Goal: Task Accomplishment & Management: Use online tool/utility

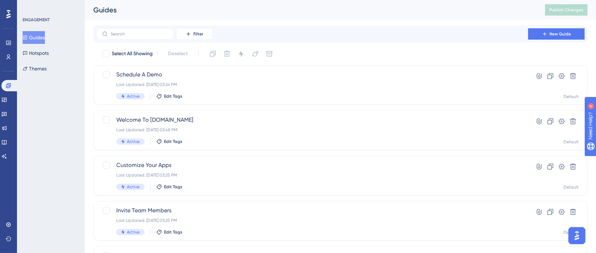
click at [43, 157] on div "ENGAGEMENT Guides Hotspots Themes" at bounding box center [51, 126] width 68 height 253
click at [0, 54] on div "Performance Users Engagement Widgets Feedback Product Updates Knowledge Base AI…" at bounding box center [8, 126] width 17 height 253
click at [11, 60] on link at bounding box center [9, 56] width 6 height 11
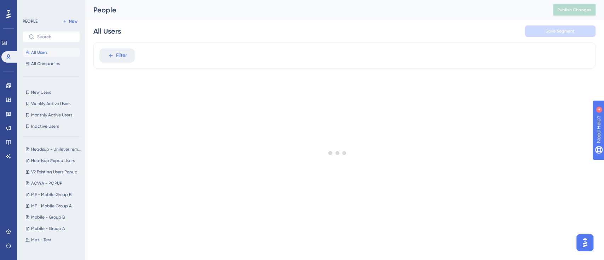
click at [169, 48] on div at bounding box center [337, 152] width 533 height 209
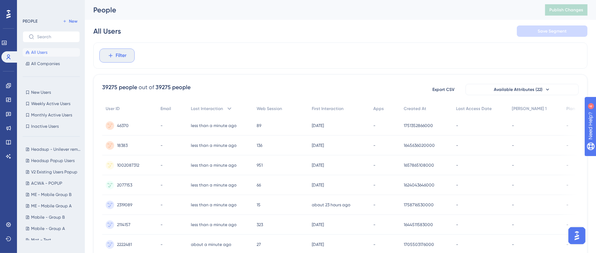
click at [120, 52] on span "Filter" at bounding box center [121, 55] width 11 height 8
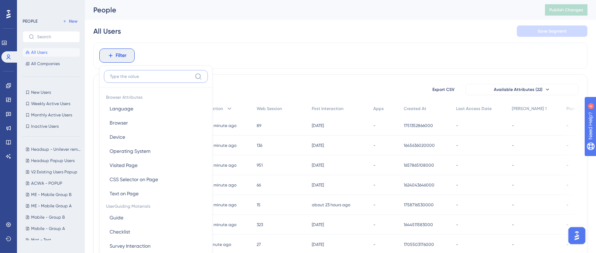
scroll to position [34, 0]
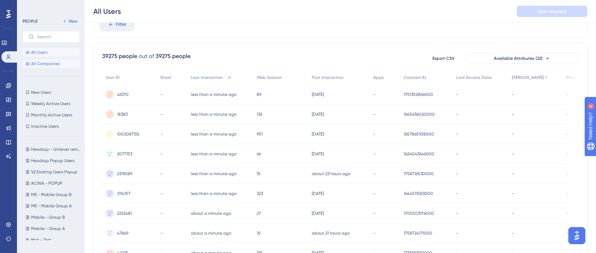
click at [42, 64] on span "All Companies" at bounding box center [45, 64] width 29 height 6
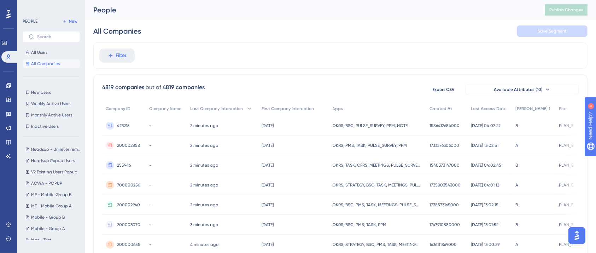
click at [261, 83] on div "4819 companies out of 4819 companies Export CSV Available Attributes (10)" at bounding box center [340, 89] width 477 height 13
click at [210, 41] on div "All Companies Save Segment" at bounding box center [340, 31] width 494 height 23
click at [117, 53] on span "Filter" at bounding box center [121, 55] width 11 height 8
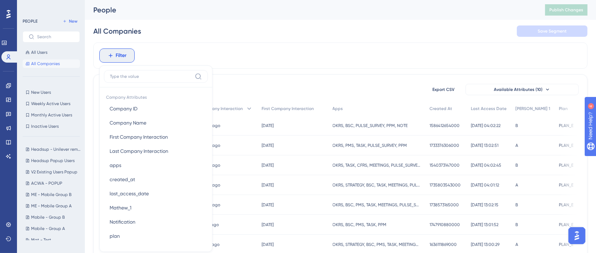
scroll to position [32, 0]
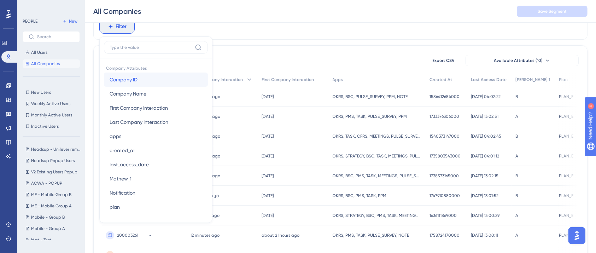
click at [115, 78] on span "Company ID" at bounding box center [124, 79] width 28 height 8
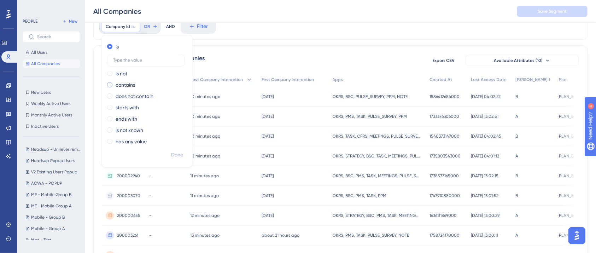
click at [133, 86] on label "contains" at bounding box center [125, 85] width 19 height 8
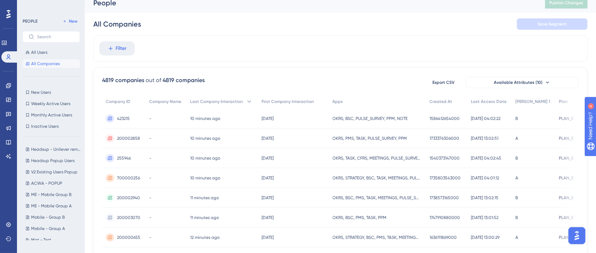
scroll to position [0, 0]
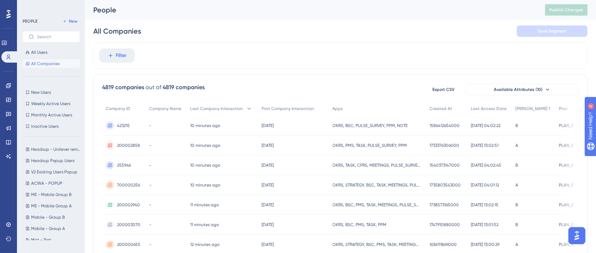
click at [165, 48] on div "Filter" at bounding box center [340, 55] width 494 height 26
click at [179, 66] on div "Filter" at bounding box center [340, 55] width 494 height 26
click at [69, 22] on span "New" at bounding box center [73, 21] width 8 height 6
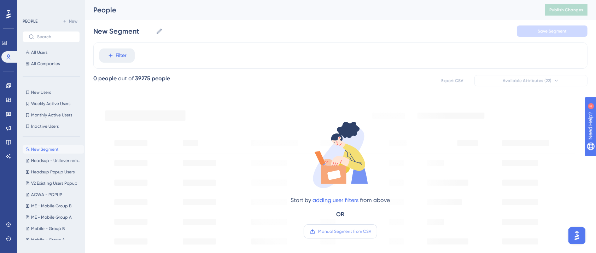
click at [357, 232] on span "Manual Segment from CSV" at bounding box center [344, 231] width 53 height 6
click at [371, 231] on input "Manual Segment from CSV" at bounding box center [371, 231] width 0 height 0
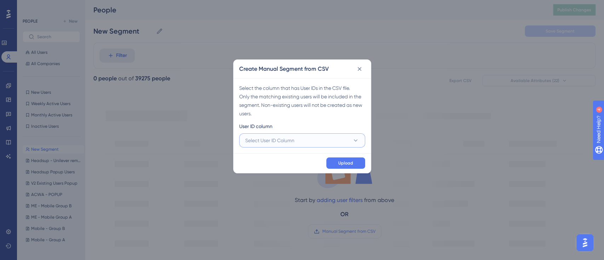
click at [293, 144] on button "Select User ID Column" at bounding box center [302, 140] width 126 height 14
click at [286, 157] on div "A - venus58 A - venus58" at bounding box center [301, 162] width 105 height 14
click at [334, 164] on button "Upload" at bounding box center [345, 162] width 39 height 11
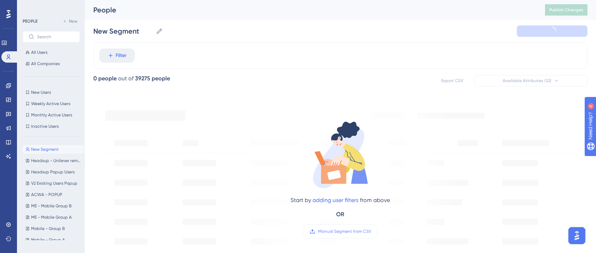
type input "New Segment-1"
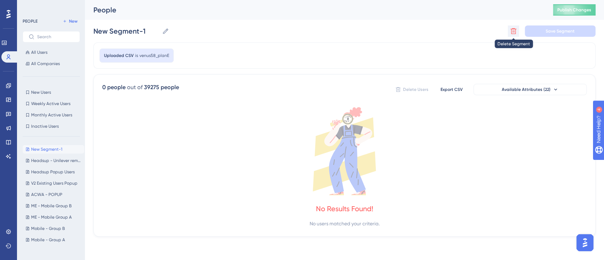
click at [516, 32] on icon at bounding box center [512, 31] width 7 height 7
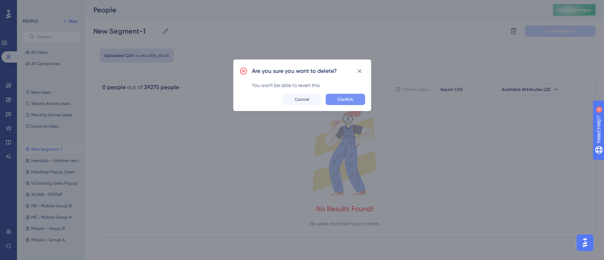
click at [343, 99] on span "Confirm" at bounding box center [345, 100] width 16 height 6
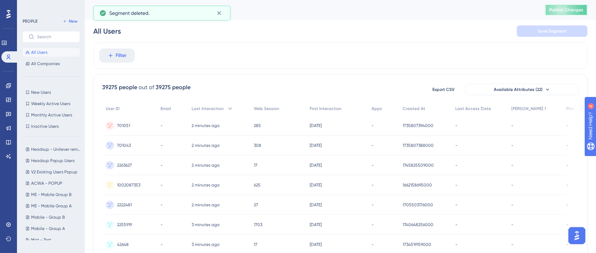
drag, startPoint x: 580, startPoint y: 13, endPoint x: 487, endPoint y: 47, distance: 99.1
click at [580, 13] on button "Publish Changes" at bounding box center [566, 9] width 42 height 11
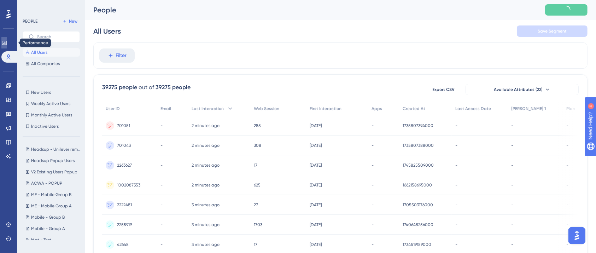
click at [7, 43] on icon at bounding box center [4, 43] width 6 height 6
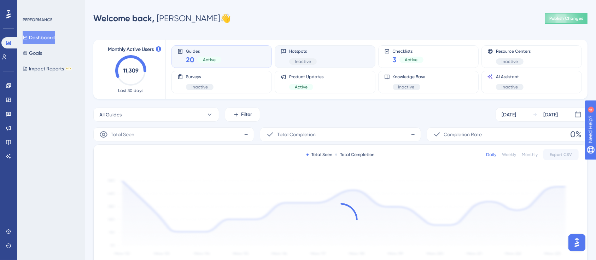
click at [321, 60] on div "Hotspots Inactive" at bounding box center [325, 56] width 88 height 16
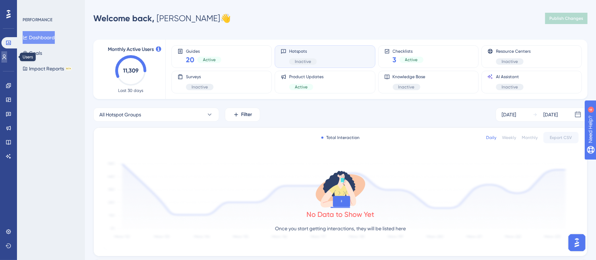
click at [7, 57] on icon at bounding box center [4, 57] width 6 height 6
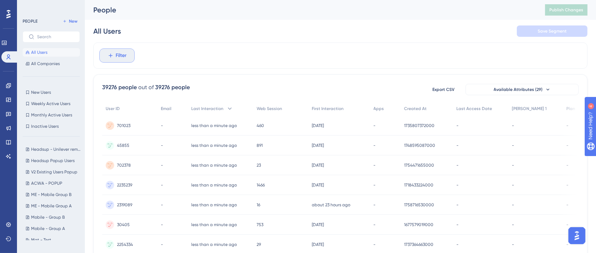
click at [118, 53] on span "Filter" at bounding box center [121, 55] width 11 height 8
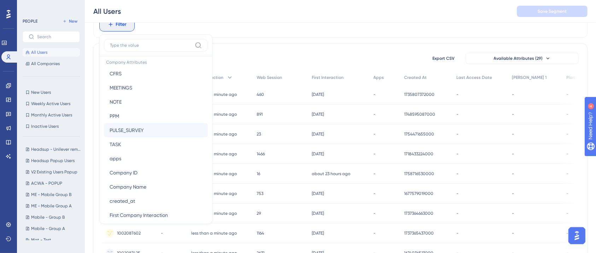
scroll to position [518, 0]
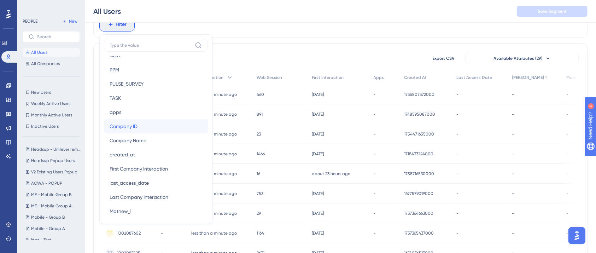
click at [133, 125] on span "Company ID" at bounding box center [124, 126] width 28 height 8
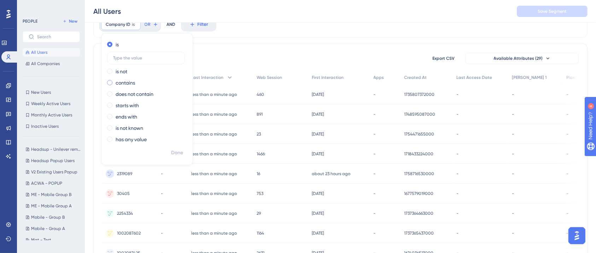
click at [115, 83] on div "contains" at bounding box center [145, 82] width 77 height 8
click at [142, 81] on input "text" at bounding box center [146, 80] width 66 height 5
type input "606068"
click at [174, 152] on span "Done" at bounding box center [177, 152] width 12 height 8
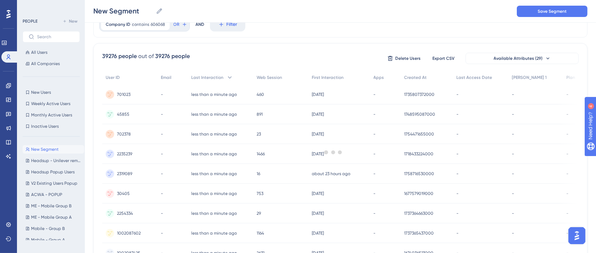
scroll to position [0, 0]
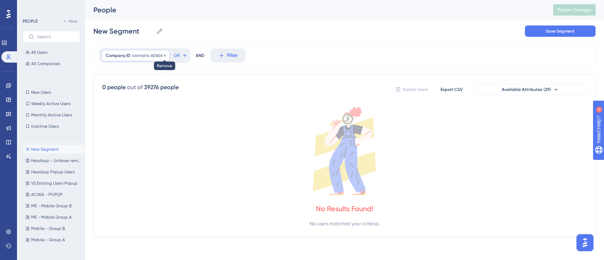
click at [163, 55] on icon at bounding box center [164, 55] width 4 height 4
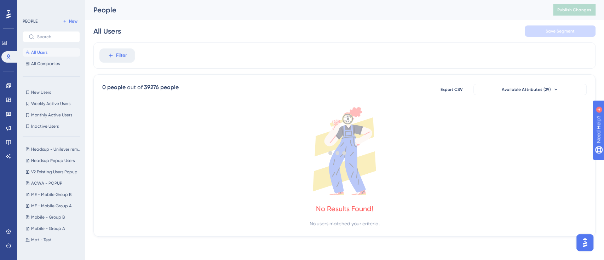
click at [318, 53] on div at bounding box center [337, 152] width 533 height 209
